Goal: Transaction & Acquisition: Purchase product/service

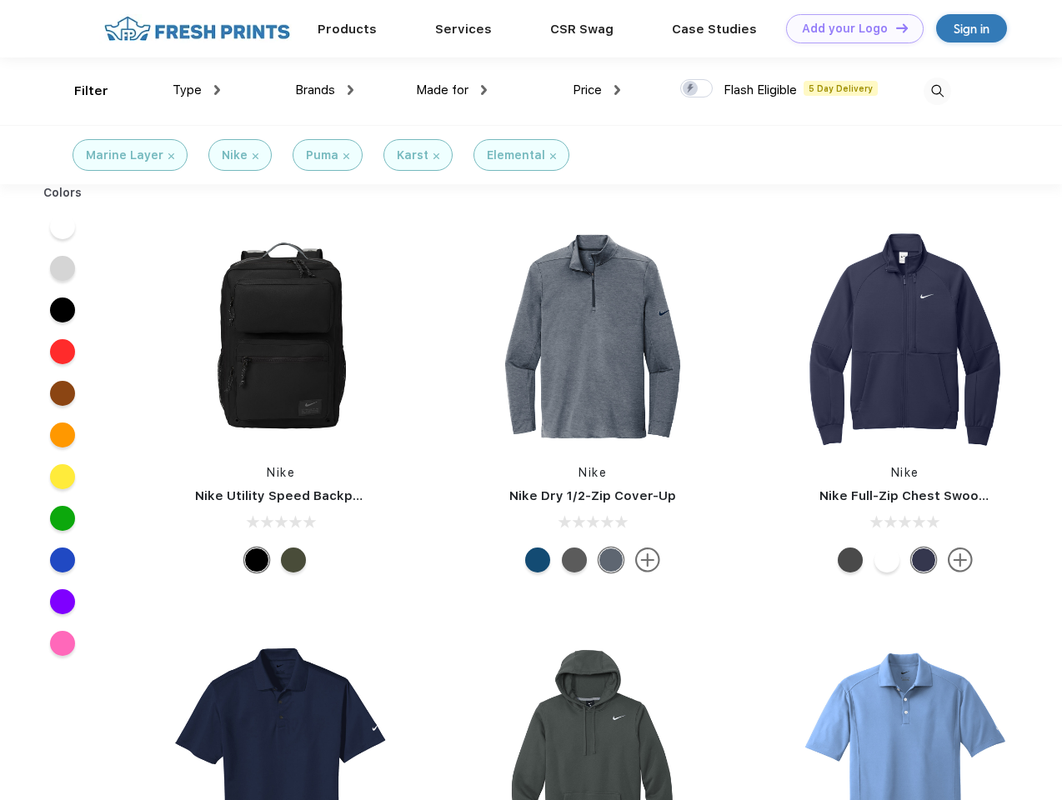
click at [849, 28] on link "Add your Logo Design Tool" at bounding box center [855, 28] width 138 height 29
click at [0, 0] on div "Design Tool" at bounding box center [0, 0] width 0 height 0
click at [895, 28] on link "Add your Logo Design Tool" at bounding box center [855, 28] width 138 height 29
click at [80, 91] on div "Filter" at bounding box center [91, 91] width 34 height 19
click at [197, 90] on span "Type" at bounding box center [187, 90] width 29 height 15
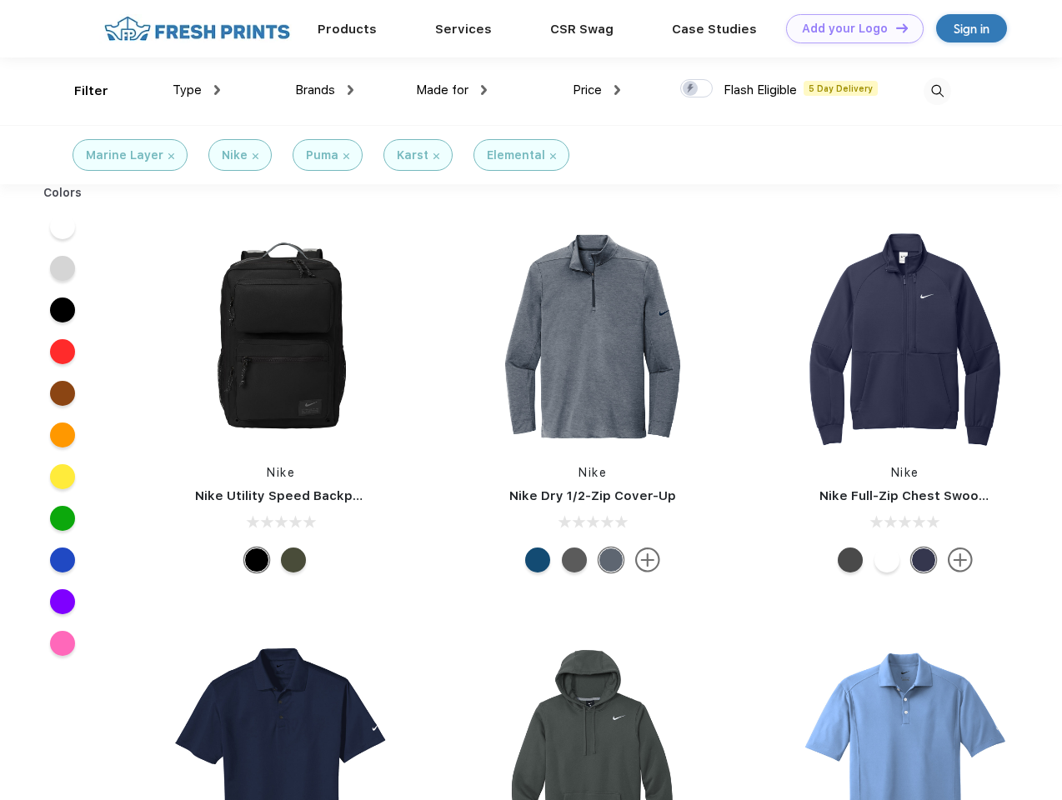
click at [324, 90] on span "Brands" at bounding box center [315, 90] width 40 height 15
click at [452, 90] on span "Made for" at bounding box center [442, 90] width 53 height 15
click at [597, 90] on span "Price" at bounding box center [587, 90] width 29 height 15
click at [697, 89] on div at bounding box center [696, 88] width 33 height 18
click at [691, 89] on input "checkbox" at bounding box center [685, 83] width 11 height 11
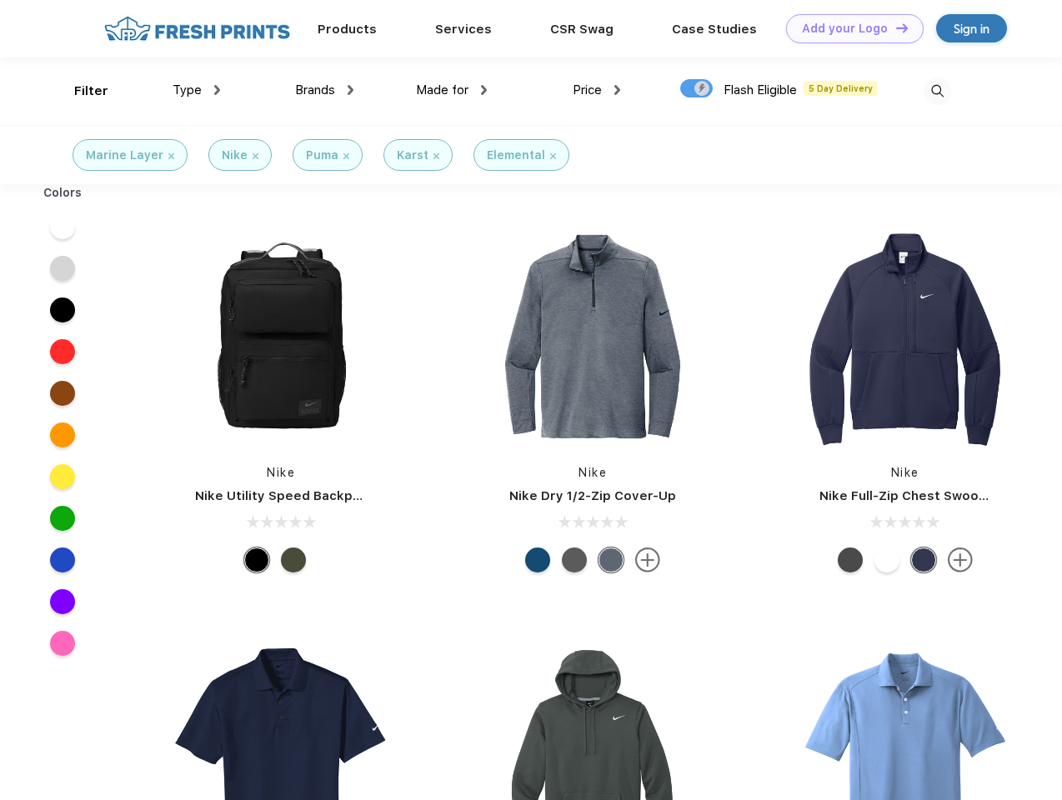
click at [937, 91] on img at bounding box center [938, 92] width 28 height 28
